Goal: Use online tool/utility: Utilize a website feature to perform a specific function

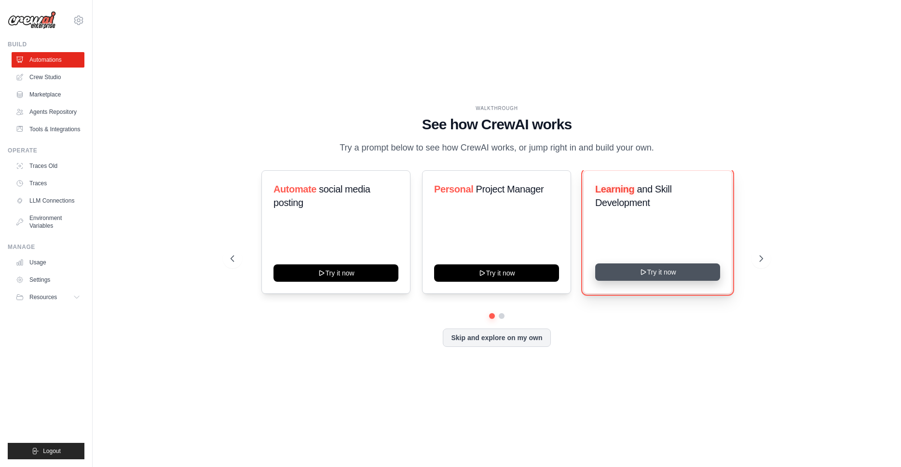
click at [619, 280] on button "Try it now" at bounding box center [657, 271] width 125 height 17
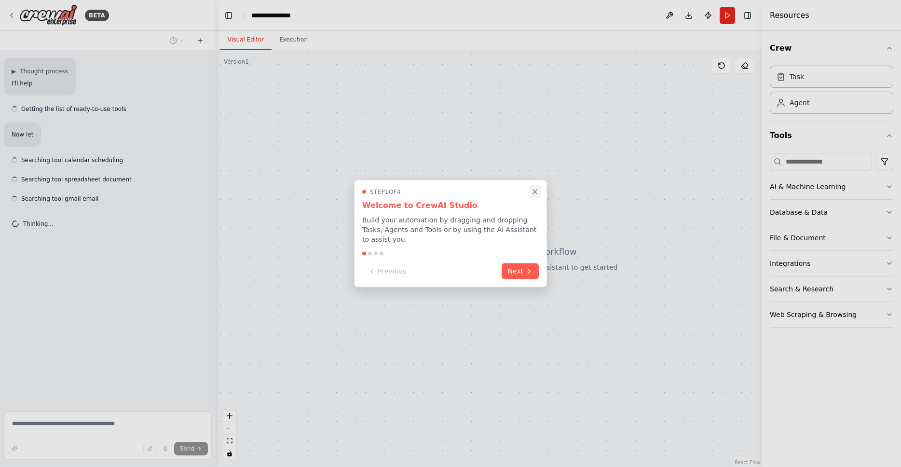
click at [533, 189] on icon "Close walkthrough" at bounding box center [534, 192] width 9 height 9
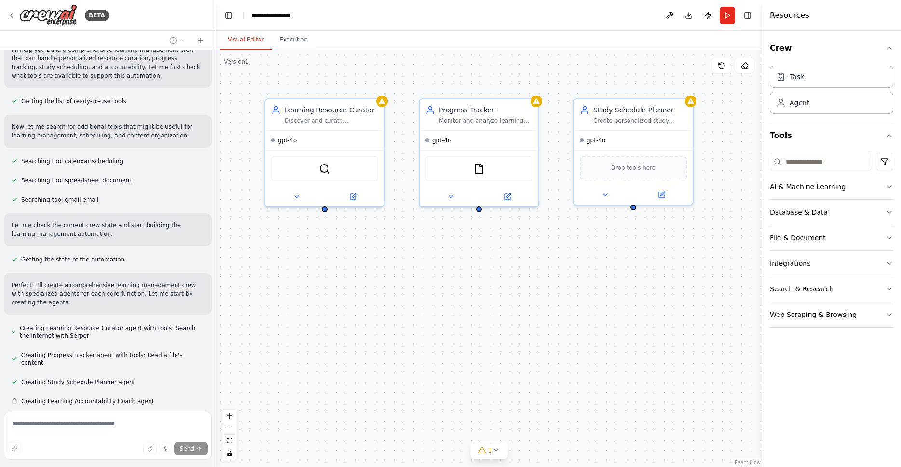
scroll to position [111, 0]
